Goal: Information Seeking & Learning: Learn about a topic

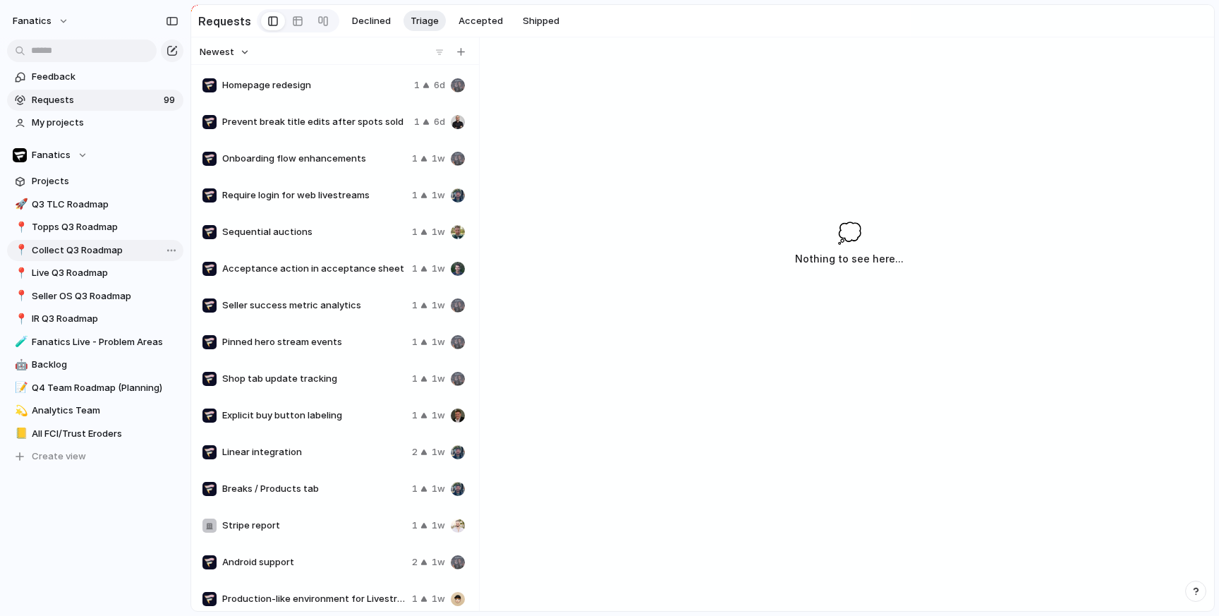
click at [100, 245] on span "Collect Q3 Roadmap" at bounding box center [105, 250] width 147 height 14
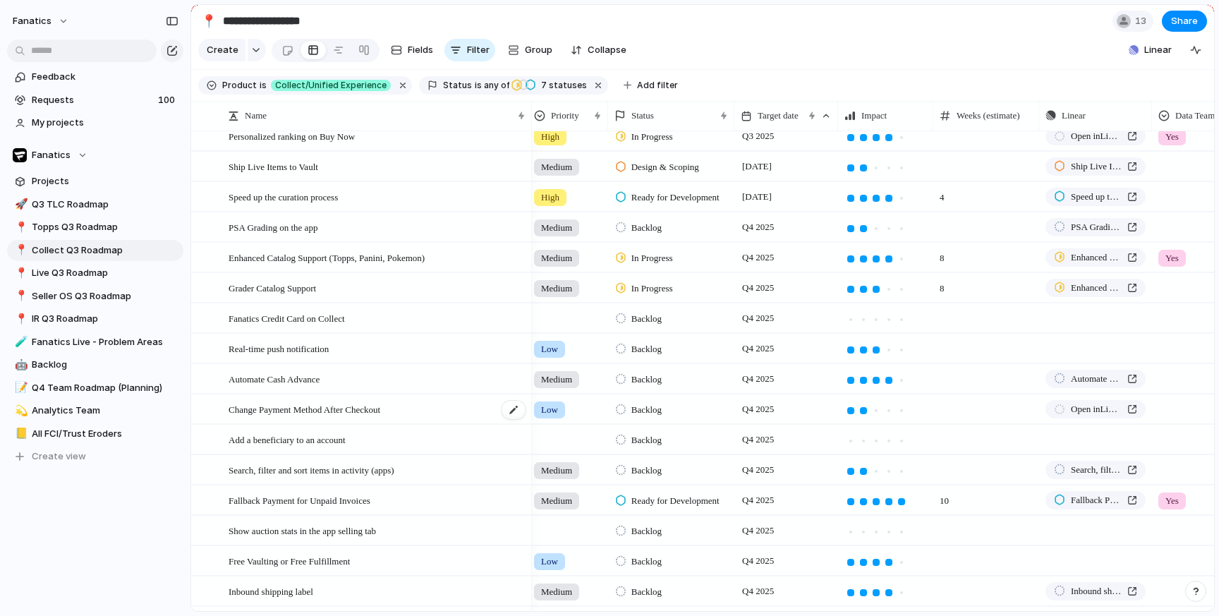
scroll to position [211, 0]
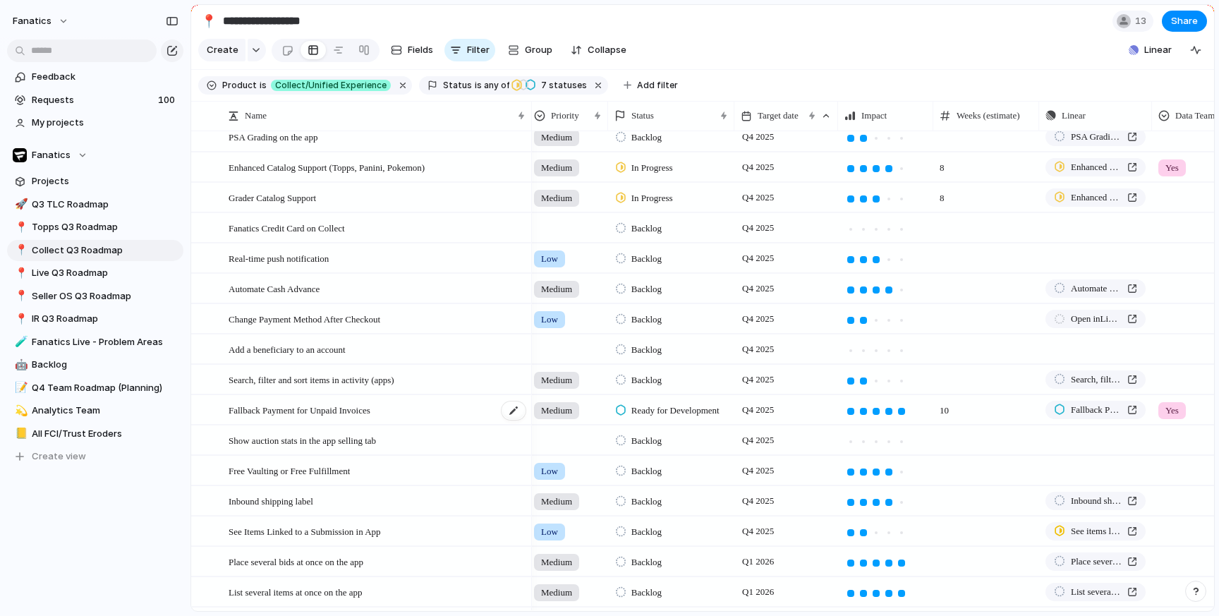
click at [363, 408] on span "Fallback Payment for Unpaid Invoices" at bounding box center [299, 409] width 142 height 16
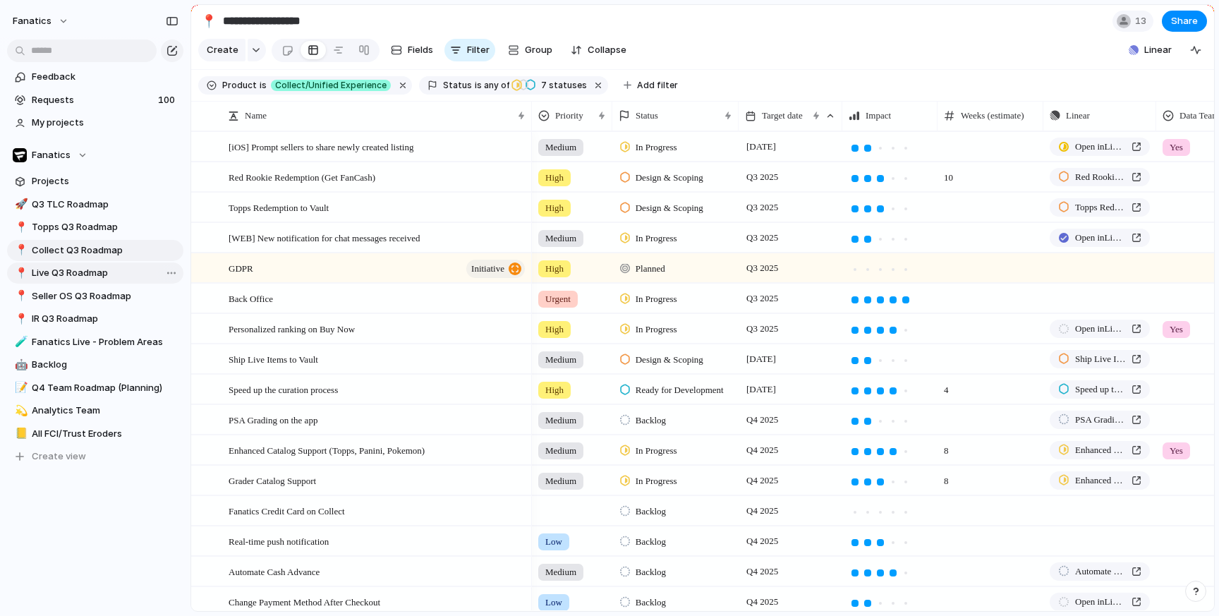
click at [96, 283] on link "📍 Live Q3 Roadmap" at bounding box center [95, 272] width 176 height 21
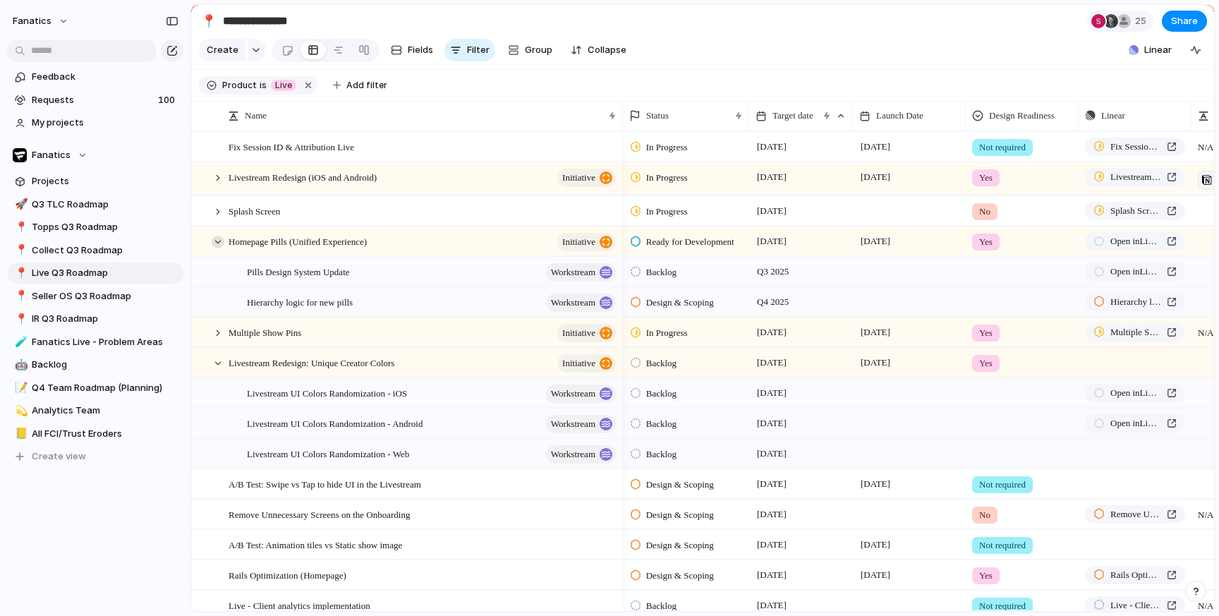
click at [215, 242] on div at bounding box center [218, 242] width 13 height 13
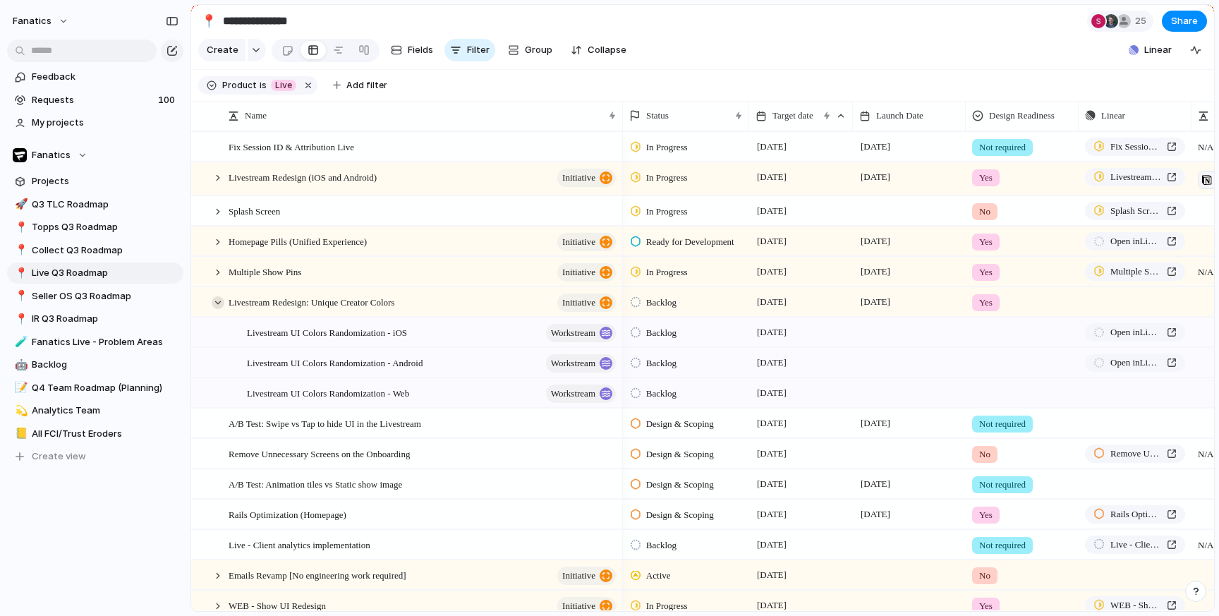
click at [219, 303] on div at bounding box center [218, 302] width 13 height 13
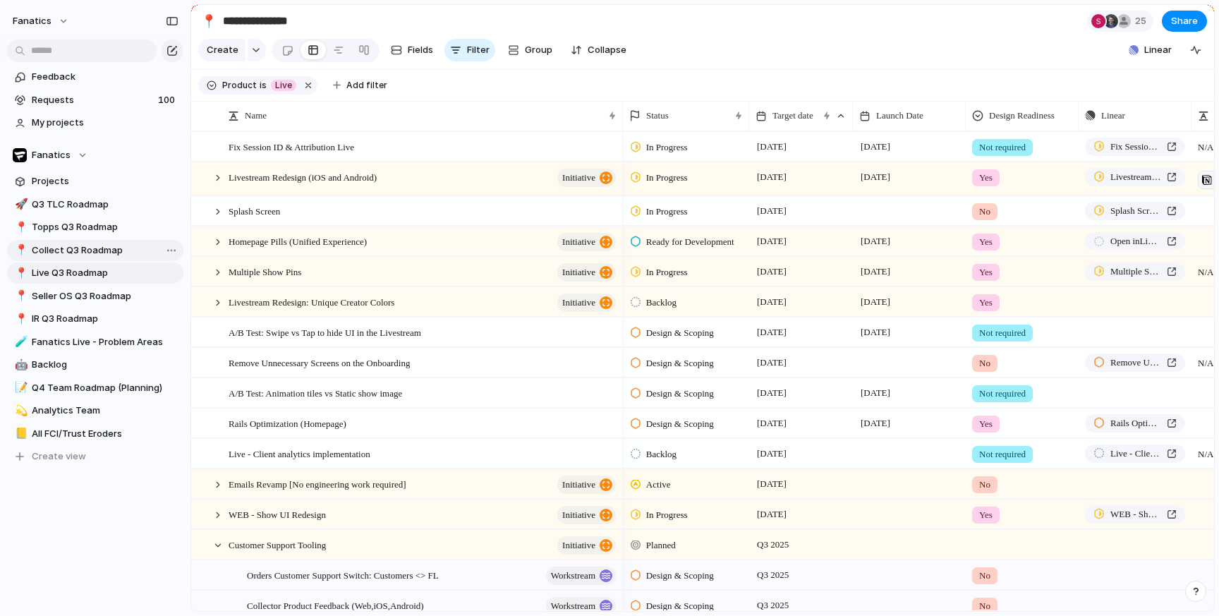
click at [100, 251] on span "Collect Q3 Roadmap" at bounding box center [105, 250] width 147 height 14
type input "**********"
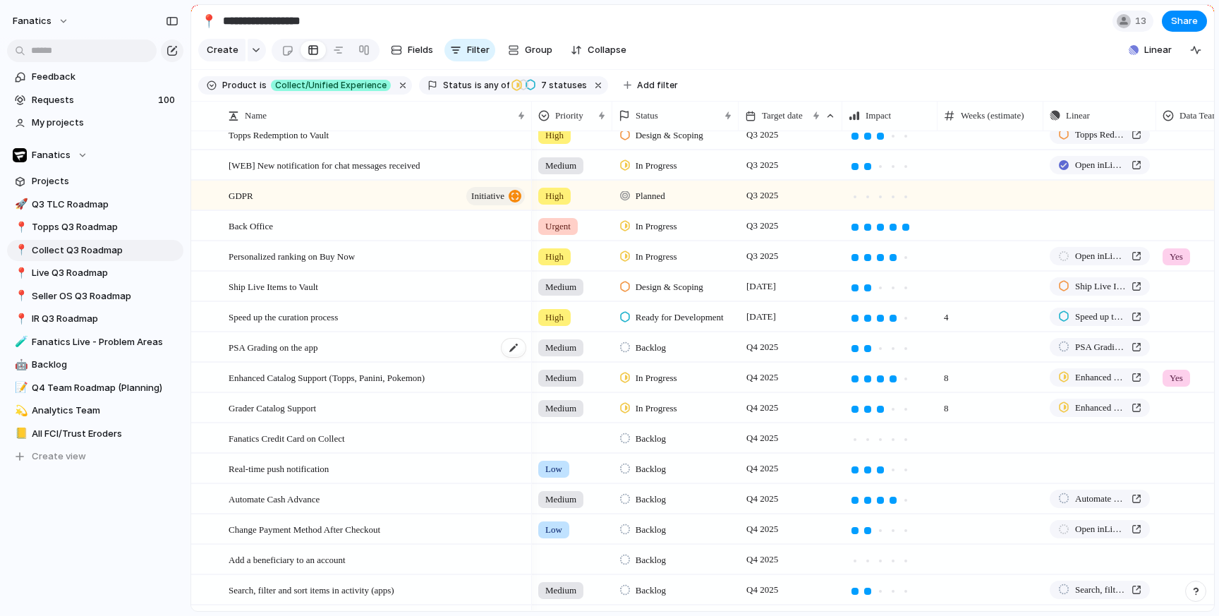
scroll to position [0, 1]
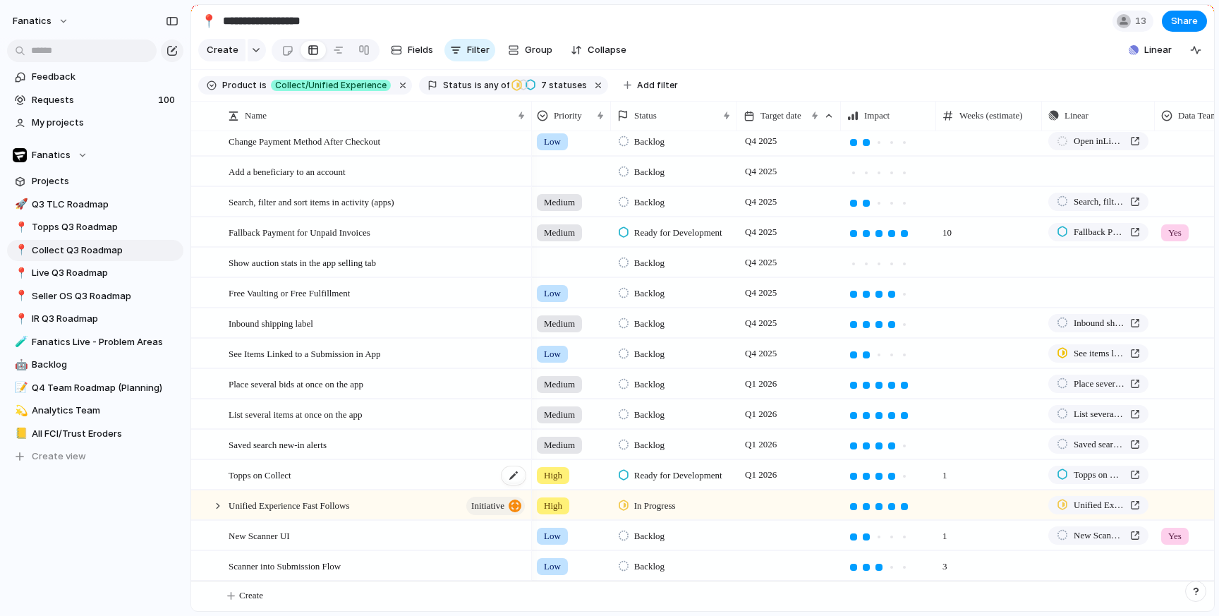
click at [291, 477] on span "Topps on Collect" at bounding box center [259, 474] width 63 height 16
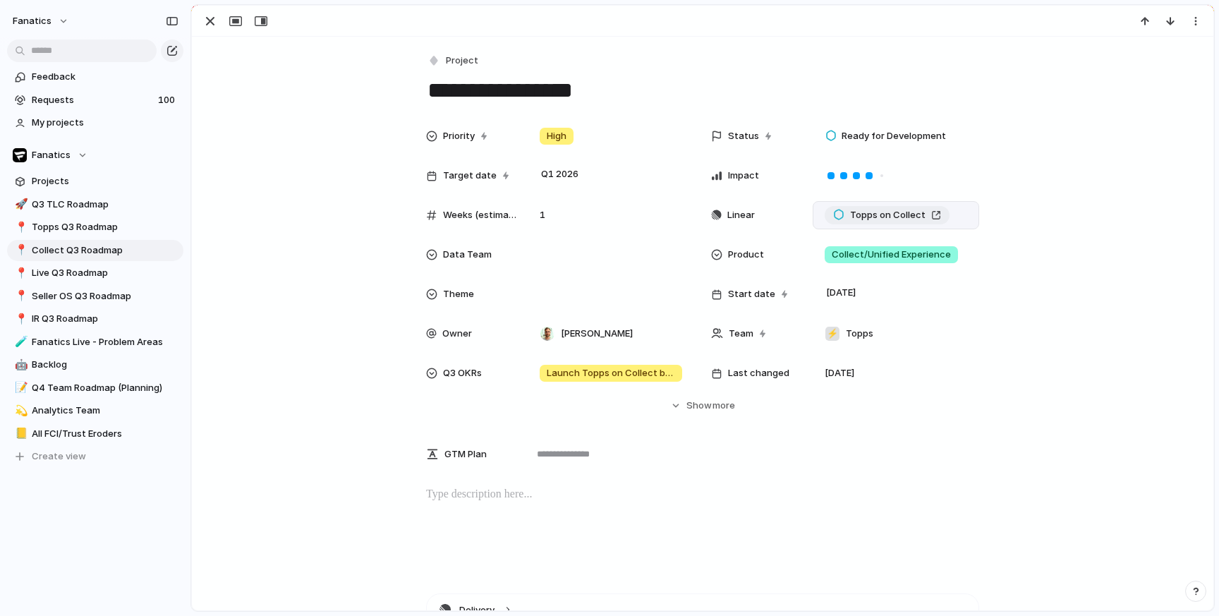
click at [883, 216] on span "Topps on Collect" at bounding box center [887, 215] width 75 height 14
click at [207, 26] on div "button" at bounding box center [210, 21] width 17 height 17
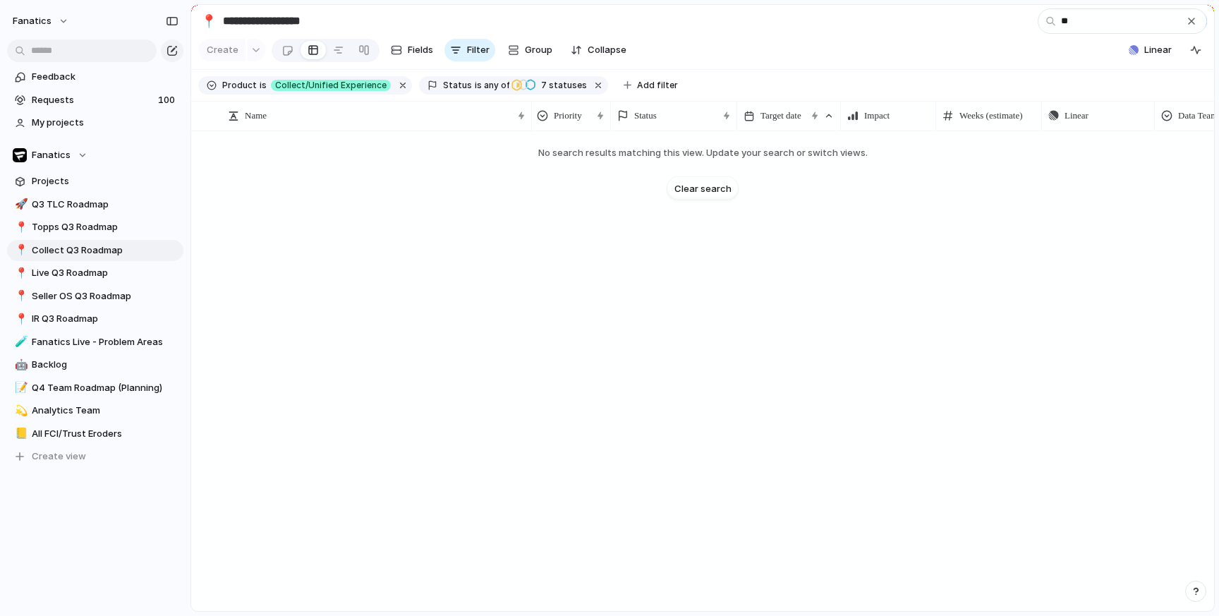
type input "*"
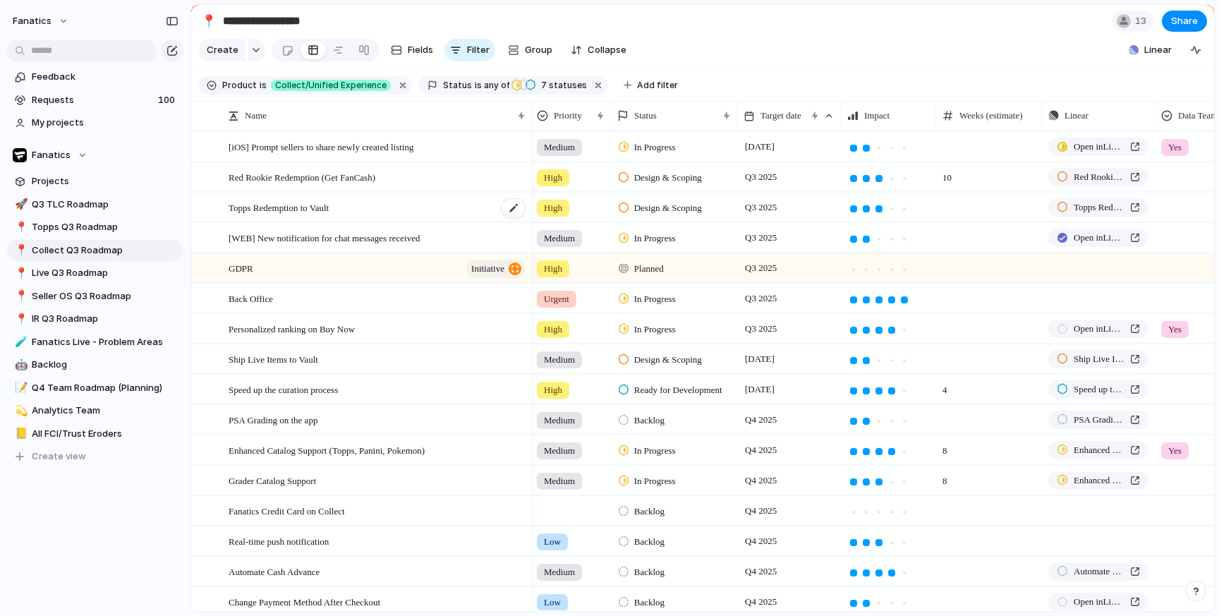
click at [329, 203] on span "Topps Redemption to Vault" at bounding box center [278, 207] width 100 height 16
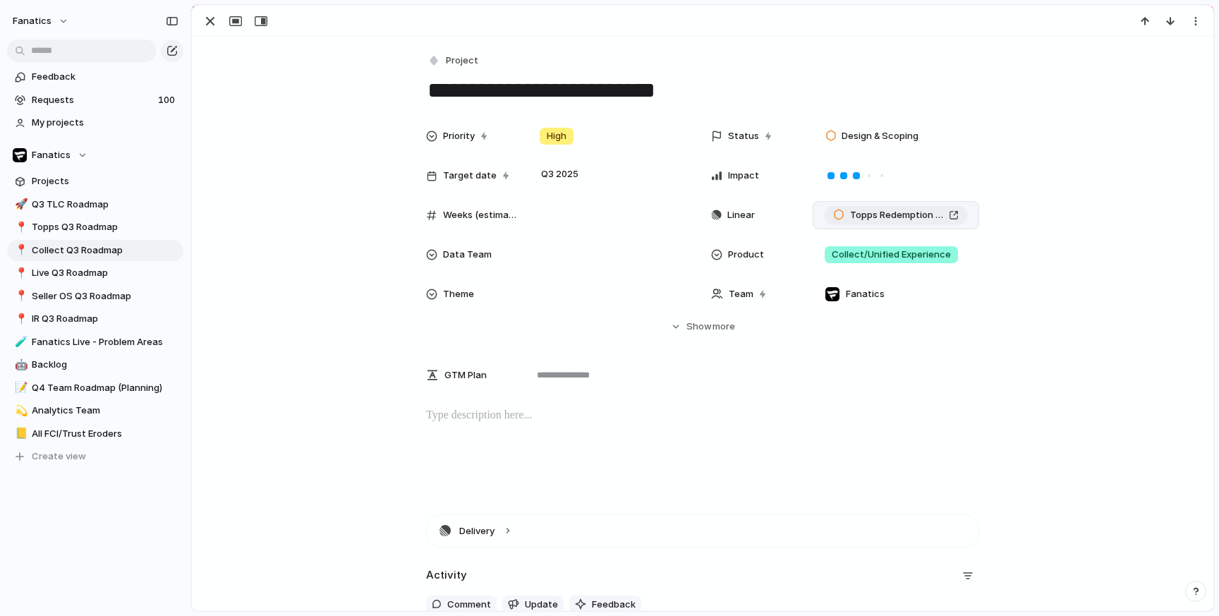
click at [894, 219] on span "Topps Redemption to Vault" at bounding box center [896, 215] width 93 height 14
click at [216, 14] on div "button" at bounding box center [210, 21] width 17 height 17
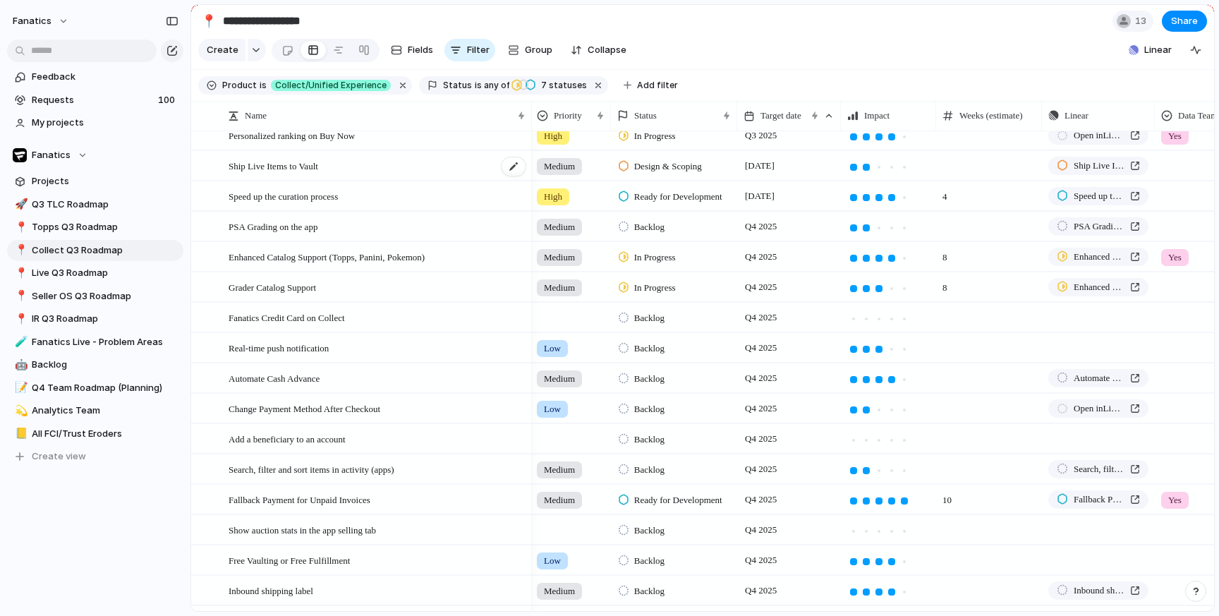
scroll to position [461, 0]
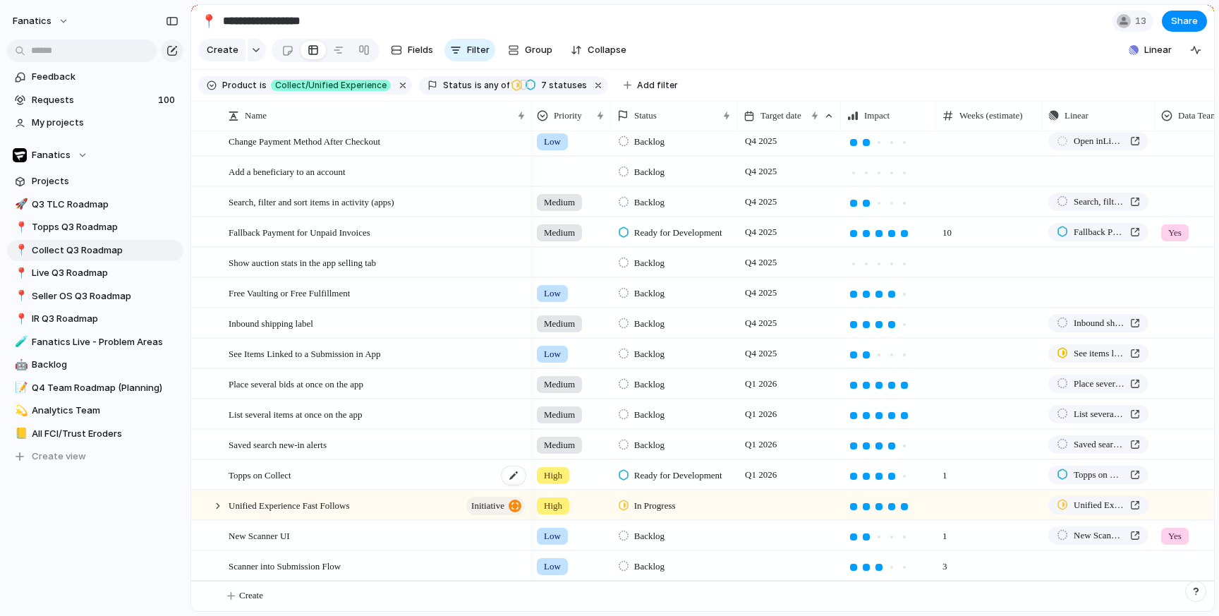
click at [319, 481] on div "Topps on Collect" at bounding box center [377, 475] width 298 height 29
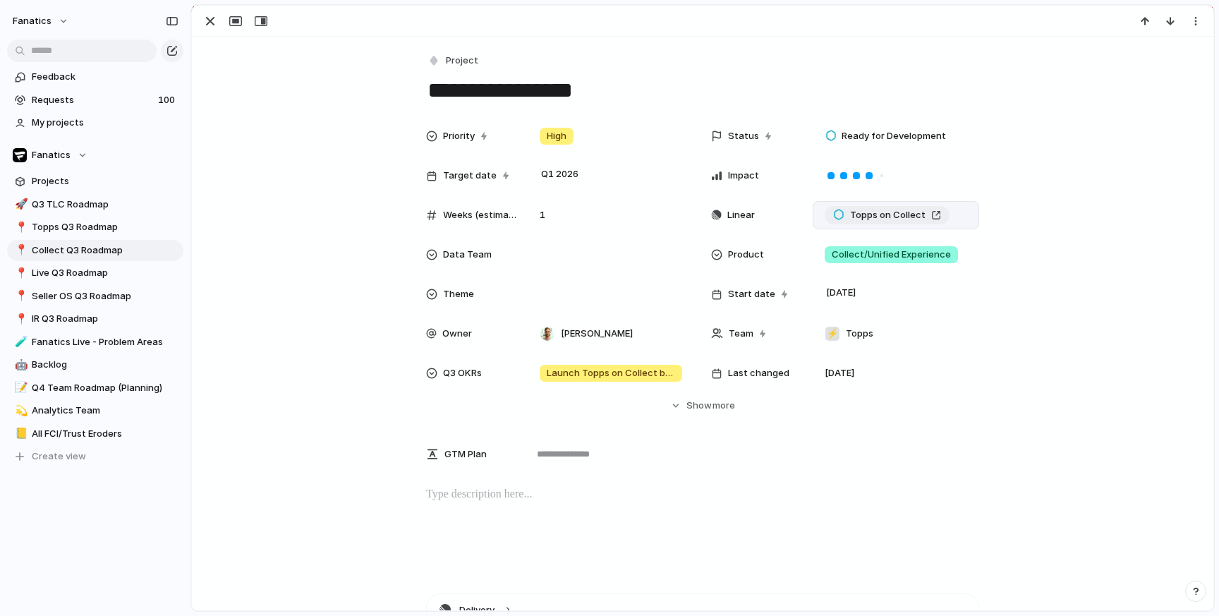
click at [893, 213] on span "Topps on Collect" at bounding box center [887, 215] width 75 height 14
